Goal: Task Accomplishment & Management: Use online tool/utility

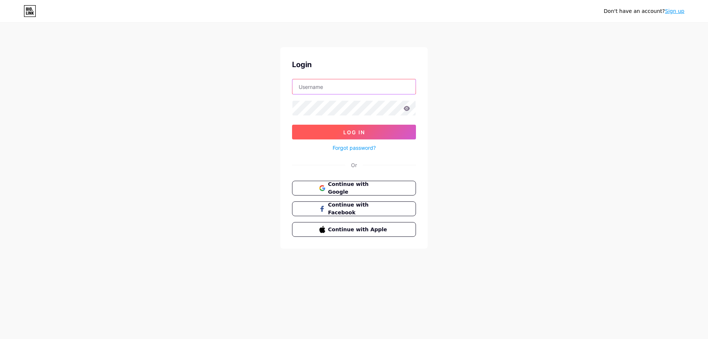
type input "[EMAIL_ADDRESS][DOMAIN_NAME]"
click at [346, 135] on span "Log In" at bounding box center [354, 132] width 22 height 6
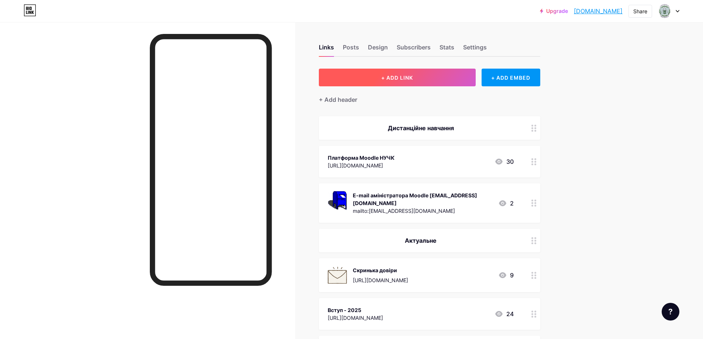
click at [413, 77] on span "+ ADD LINK" at bounding box center [397, 77] width 32 height 6
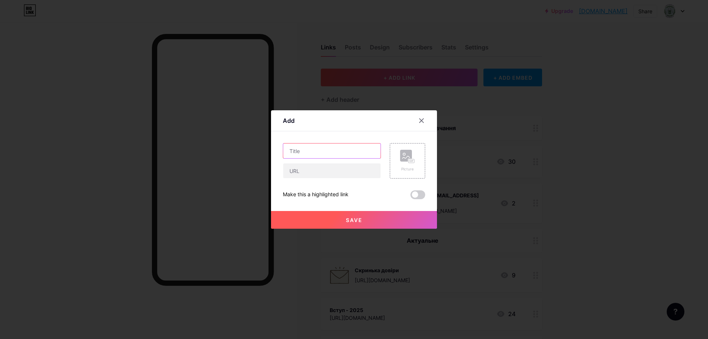
click at [294, 153] on input "text" at bounding box center [331, 150] width 97 height 15
type input "В"
type input "Каталог вибіркових дисциплін"
click at [309, 169] on input "text" at bounding box center [331, 170] width 97 height 15
paste input "[URL][DOMAIN_NAME]"
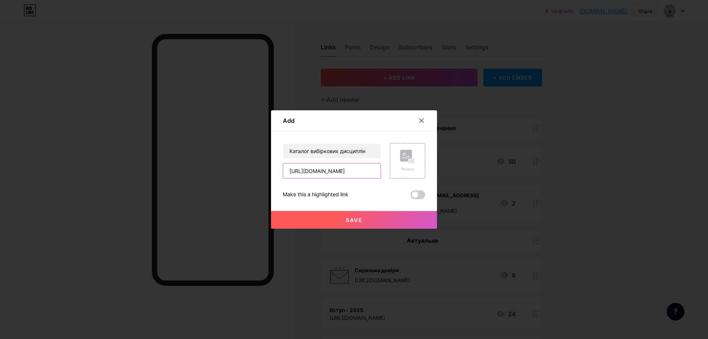
scroll to position [0, 259]
type input "[URL][DOMAIN_NAME]"
click at [405, 169] on font "Зображення" at bounding box center [407, 169] width 23 height 4
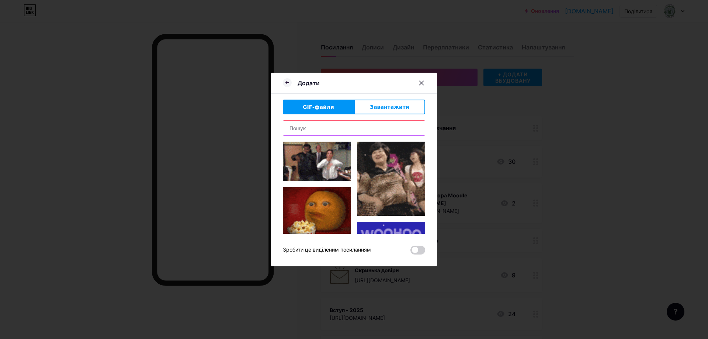
click at [300, 128] on input "text" at bounding box center [354, 128] width 142 height 15
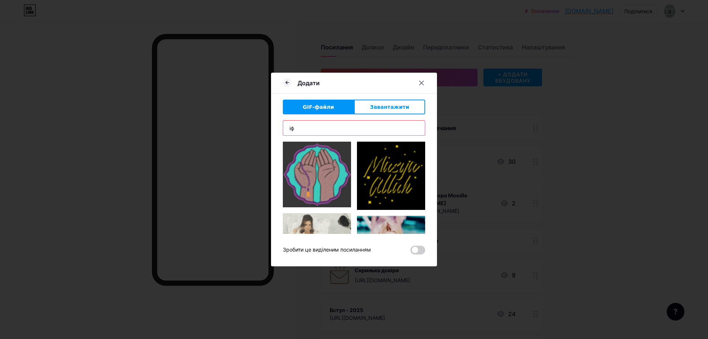
type input "і"
type input "a"
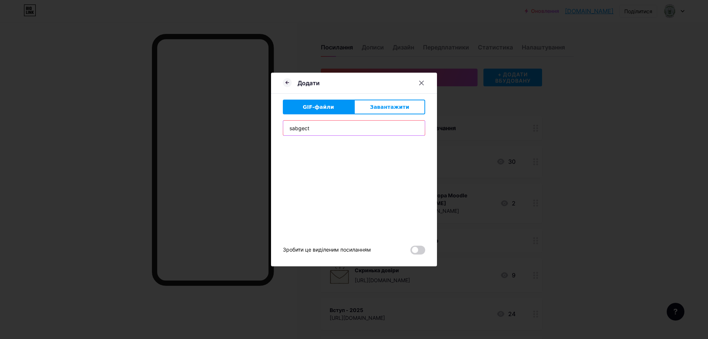
drag, startPoint x: 326, startPoint y: 129, endPoint x: 197, endPoint y: 128, distance: 129.5
click at [198, 128] on div "Додати GIF-файли Завантажити Зміст YouTube Відтворюйте відео YouTube, не залиша…" at bounding box center [354, 169] width 708 height 339
paste input "ubj"
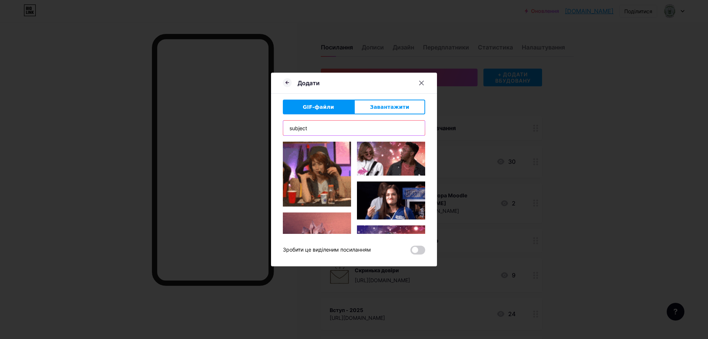
scroll to position [553, 0]
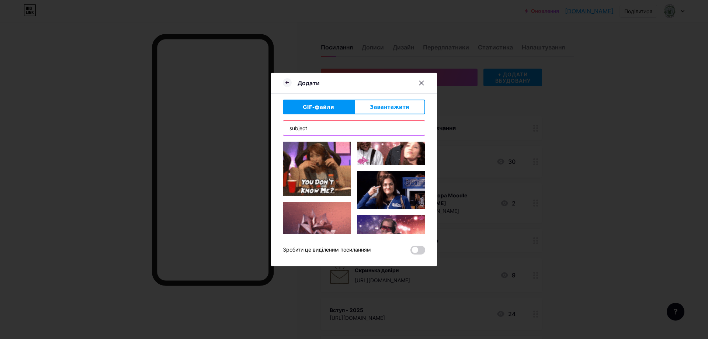
type input "subject"
